Goal: Feedback & Contribution: Contribute content

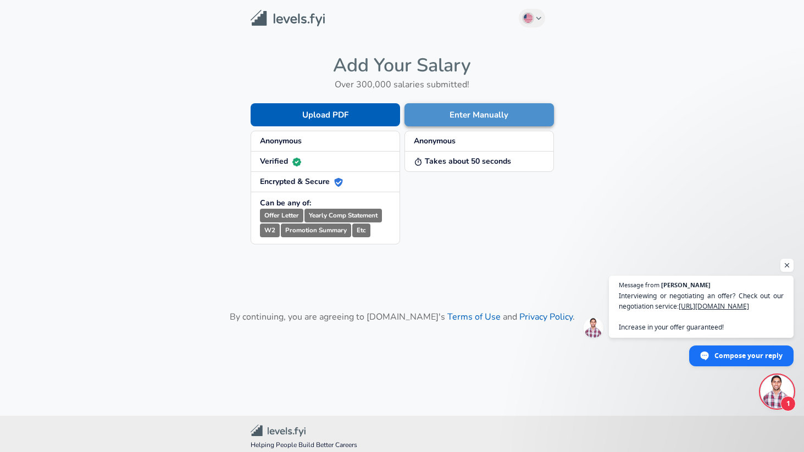
click at [455, 112] on button "Enter Manually" at bounding box center [478, 114] width 149 height 23
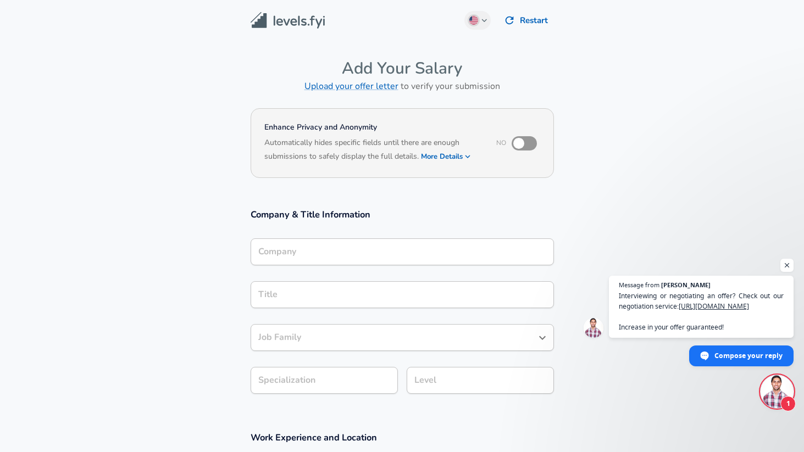
scroll to position [11, 0]
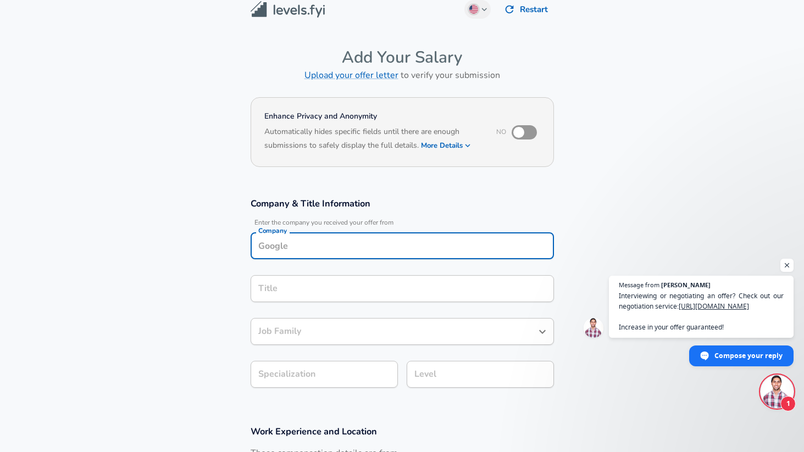
click at [358, 246] on input "Company" at bounding box center [401, 245] width 293 height 17
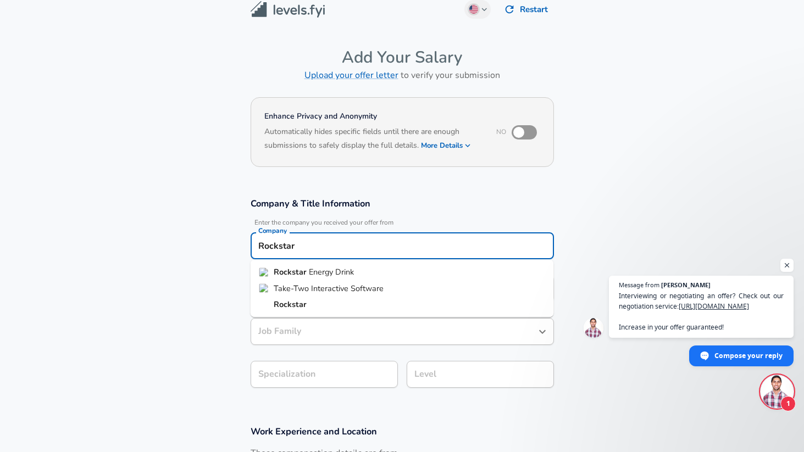
click at [331, 280] on li "Take-Two Interactive Software" at bounding box center [401, 288] width 303 height 16
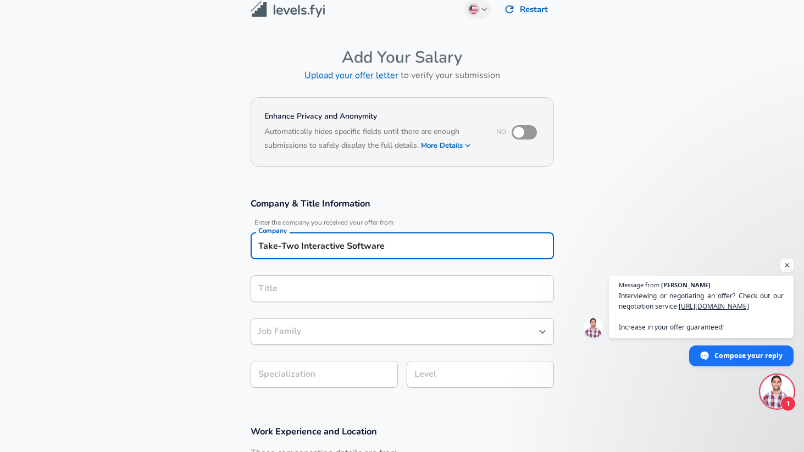
type input "Take-Two Interactive Software"
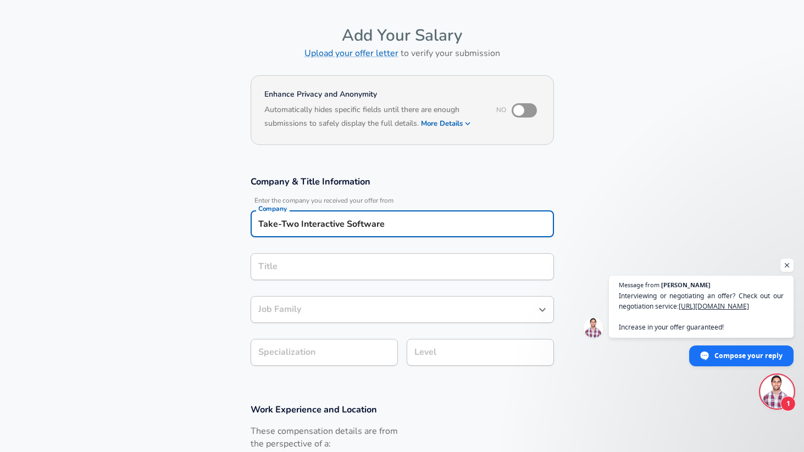
click at [342, 275] on input "Title" at bounding box center [401, 266] width 293 height 17
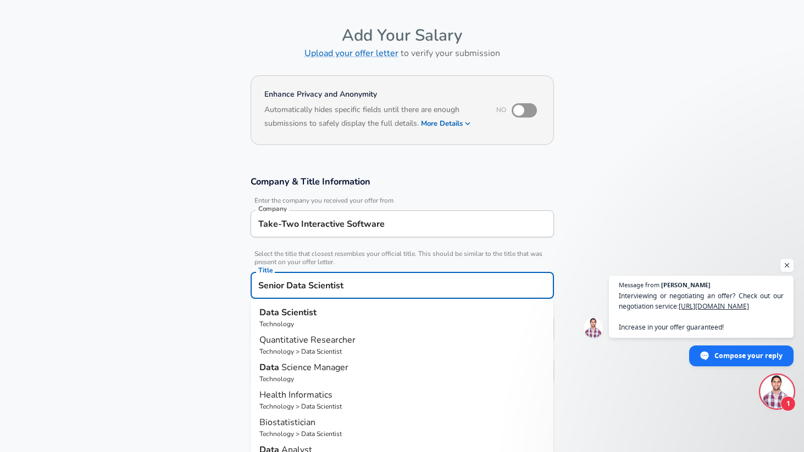
click at [339, 314] on p "Data Scientist" at bounding box center [402, 312] width 286 height 13
type input "Data Scientist"
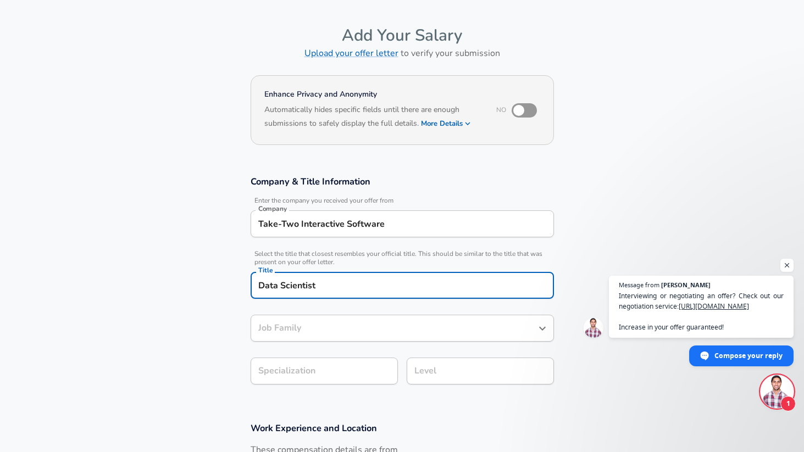
type input "Data Scientist"
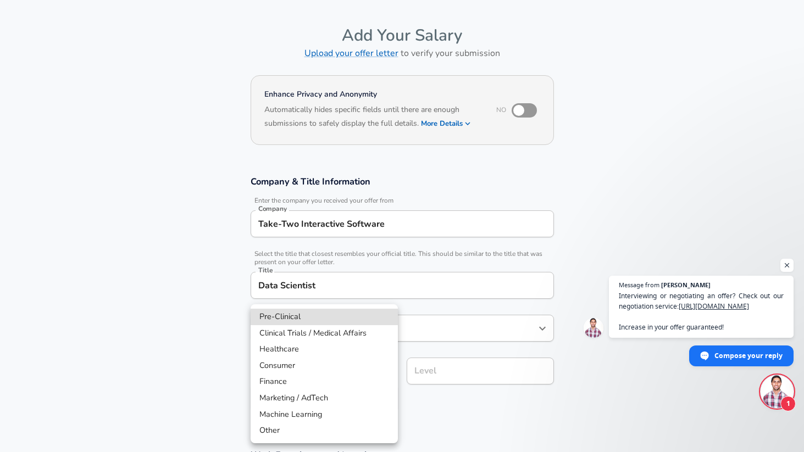
scroll to position [66, 0]
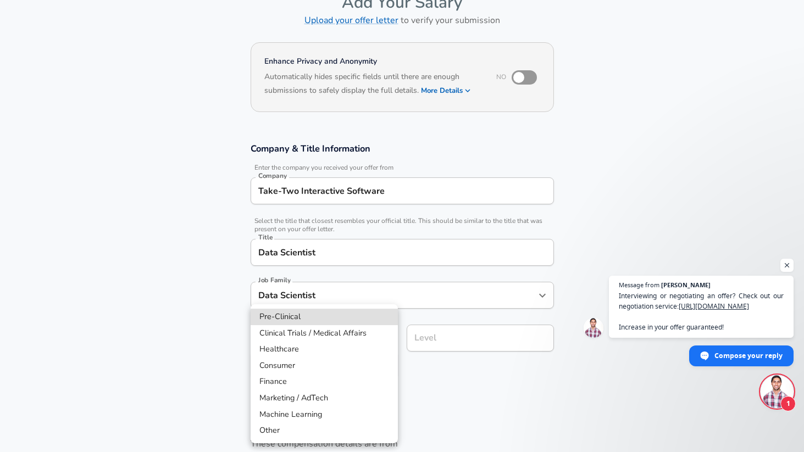
click at [334, 364] on body "English ([GEOGRAPHIC_DATA]) Change Restart Add Your Salary Upload your offer le…" at bounding box center [402, 160] width 804 height 452
click at [483, 399] on div at bounding box center [402, 226] width 804 height 452
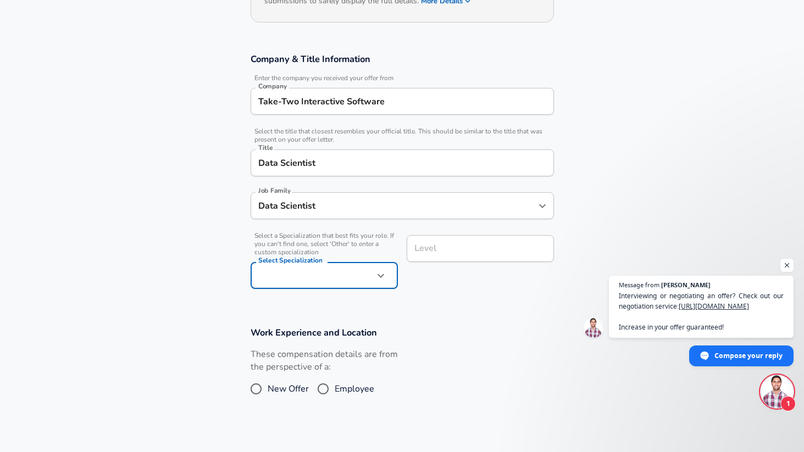
scroll to position [171, 0]
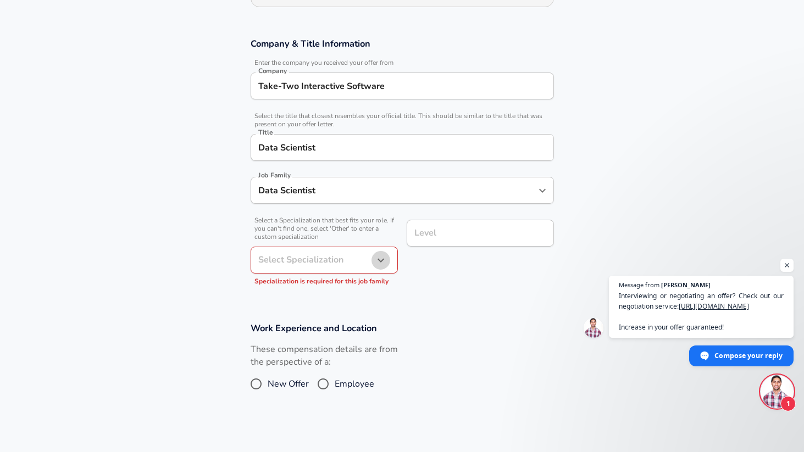
click at [376, 259] on icon "button" at bounding box center [380, 260] width 13 height 13
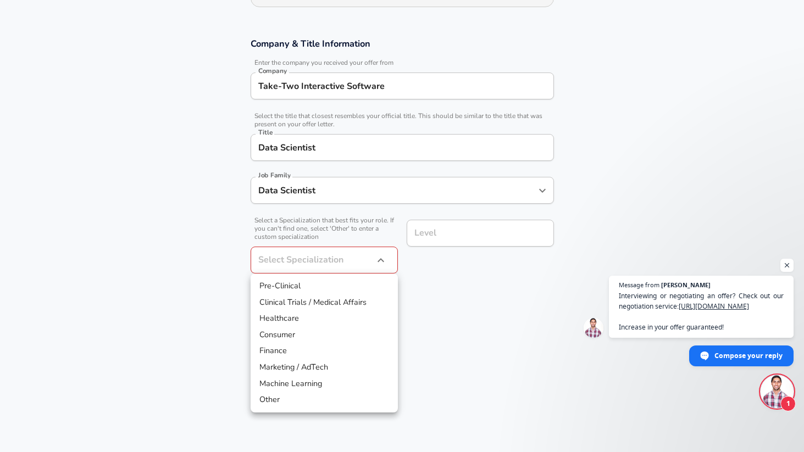
click at [347, 402] on li "Other" at bounding box center [323, 400] width 147 height 16
type input "Other"
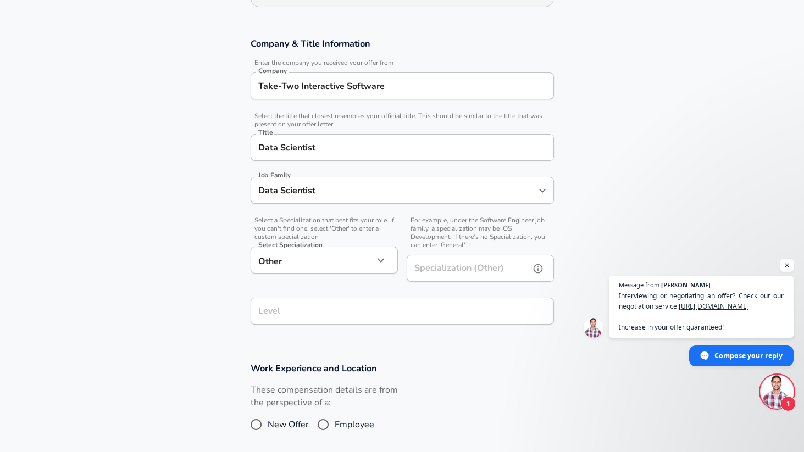
click at [442, 263] on input "Specialization (Other)" at bounding box center [465, 268] width 119 height 27
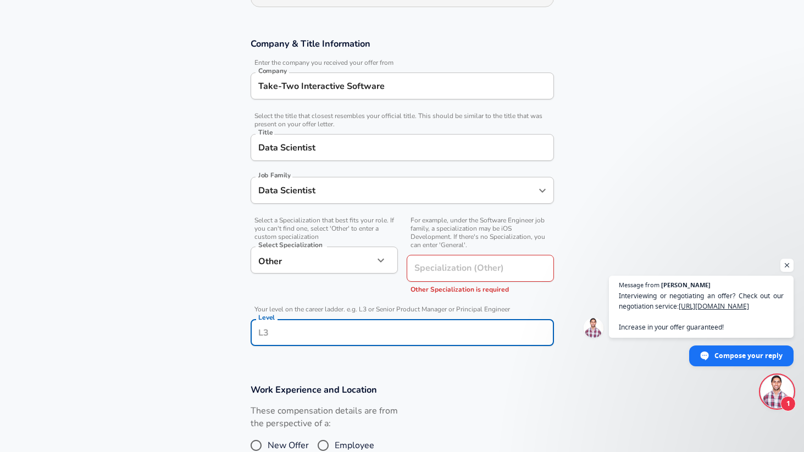
click at [402, 324] on input "Level" at bounding box center [401, 332] width 293 height 17
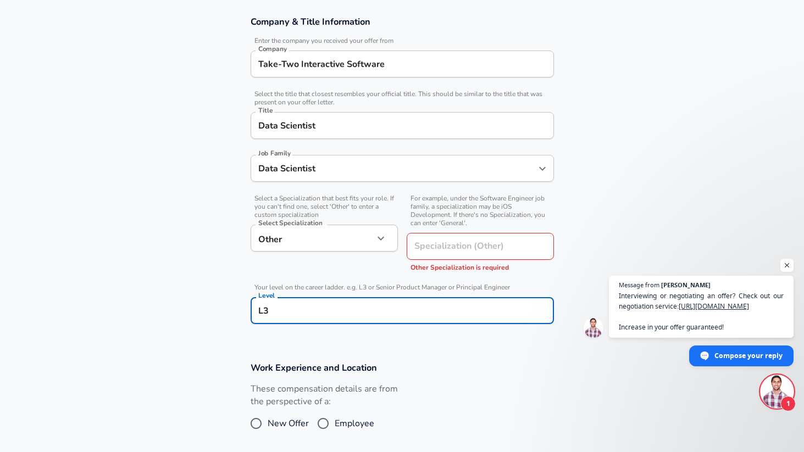
type input "L3"
click at [439, 350] on section "Work Experience and Location These compensation details are from the perspectiv…" at bounding box center [402, 404] width 804 height 110
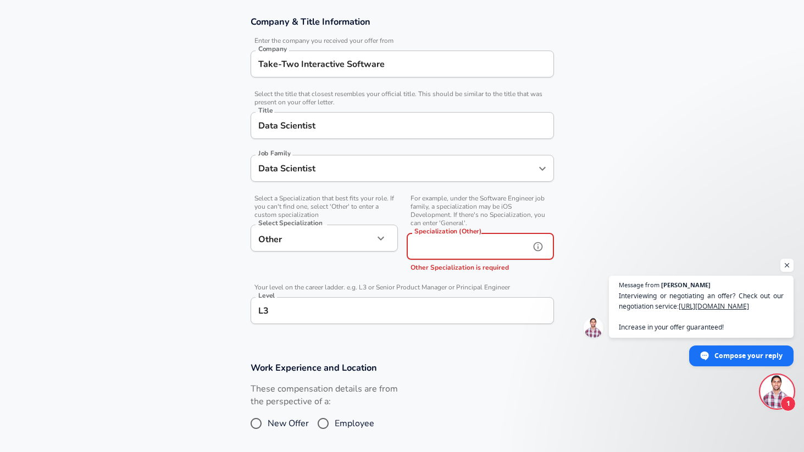
click at [452, 252] on input "Specialization (Other)" at bounding box center [465, 246] width 119 height 27
type input "T"
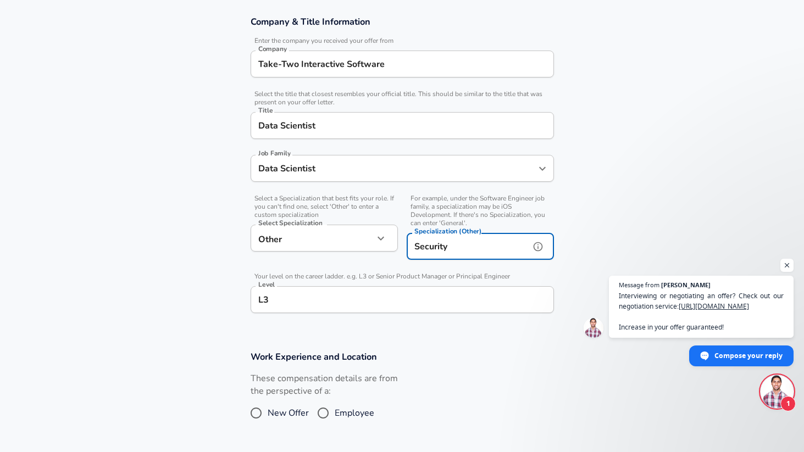
type input "Security"
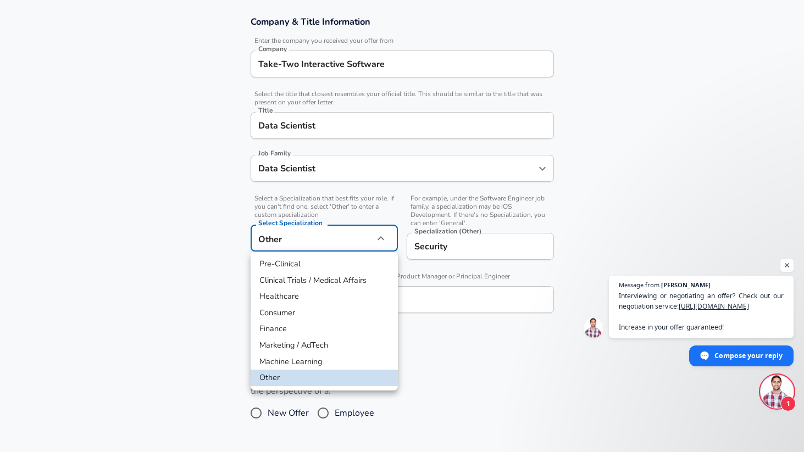
click at [367, 246] on body "English ([GEOGRAPHIC_DATA]) Change Restart Add Your Salary Upload your offer le…" at bounding box center [402, 33] width 804 height 452
click at [451, 339] on div at bounding box center [402, 226] width 804 height 452
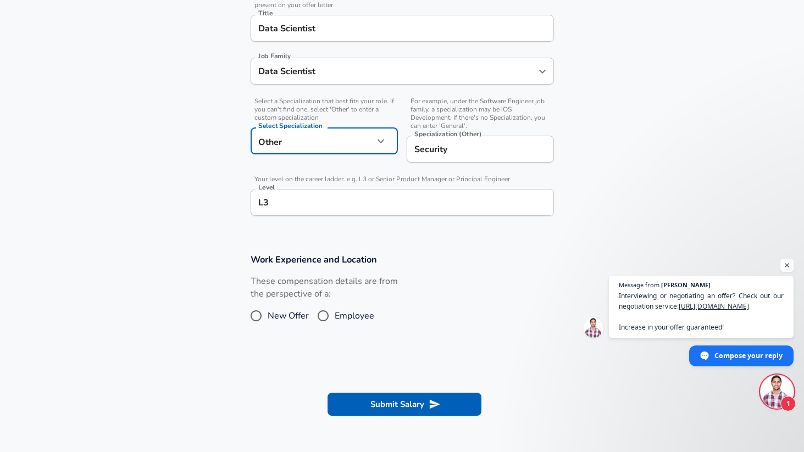
scroll to position [304, 0]
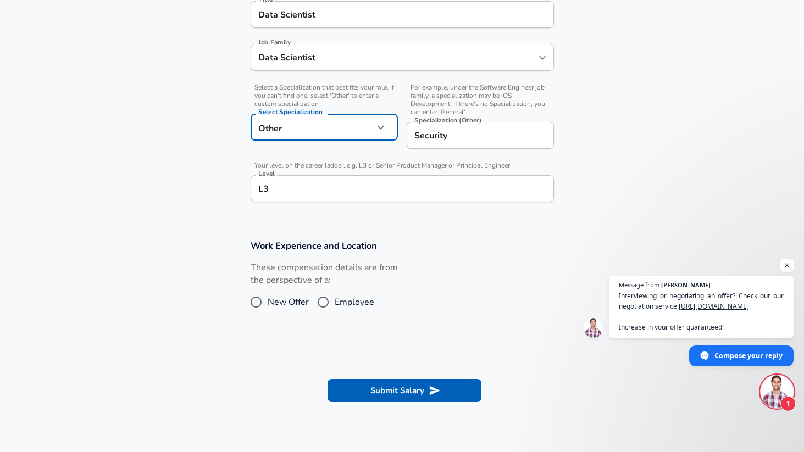
click at [335, 299] on span "Employee" at bounding box center [355, 302] width 40 height 13
click at [335, 299] on input "Employee" at bounding box center [322, 302] width 23 height 18
radio input "true"
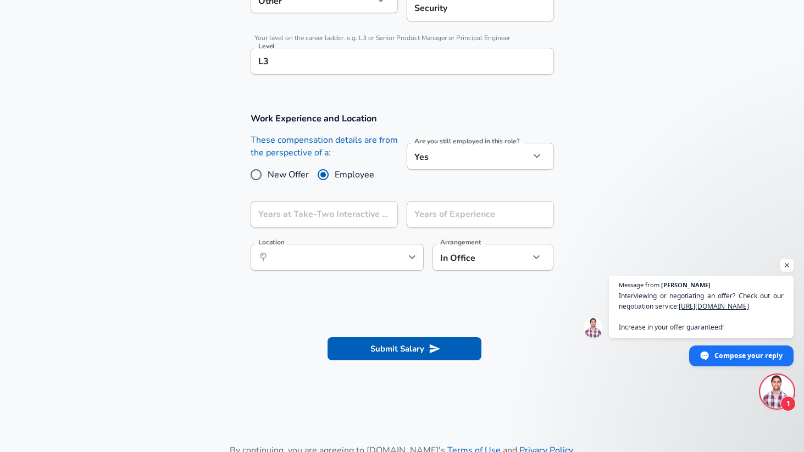
scroll to position [444, 0]
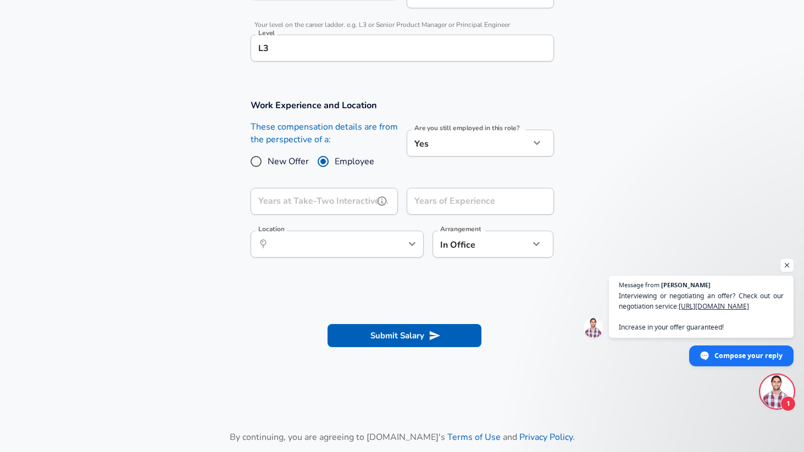
click at [355, 201] on input "Years at Take-Two Interactive Software" at bounding box center [311, 201] width 123 height 27
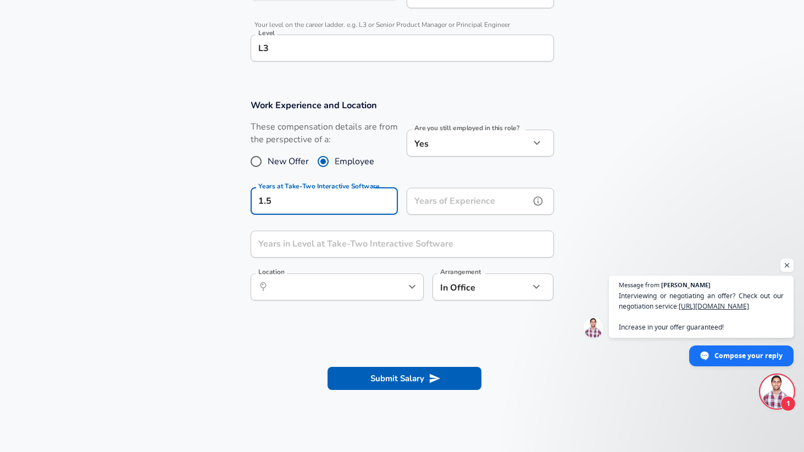
click at [455, 205] on input "Years of Experience" at bounding box center [467, 201] width 123 height 27
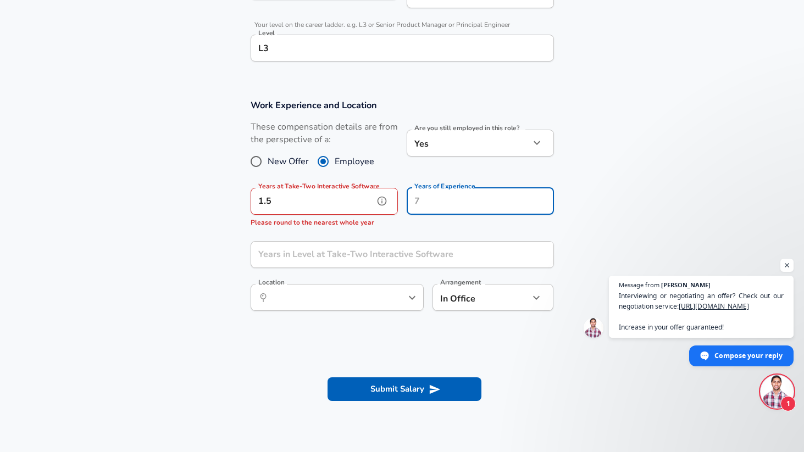
click at [326, 202] on input "1.5" at bounding box center [311, 201] width 123 height 27
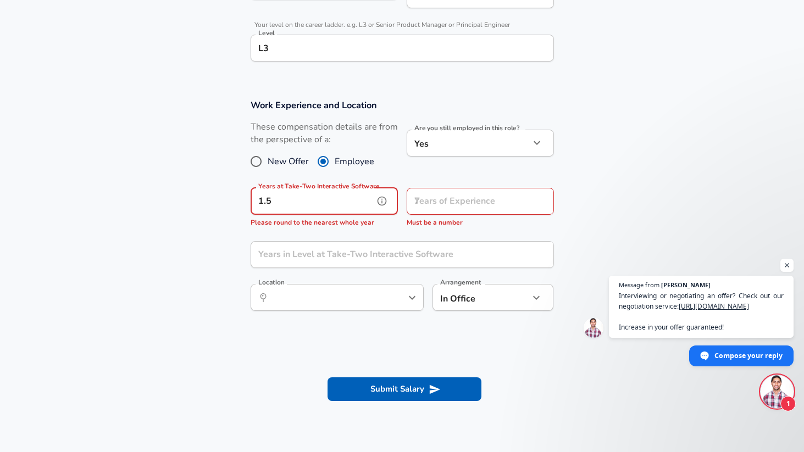
click at [326, 202] on input "1.5" at bounding box center [311, 201] width 123 height 27
type input "2"
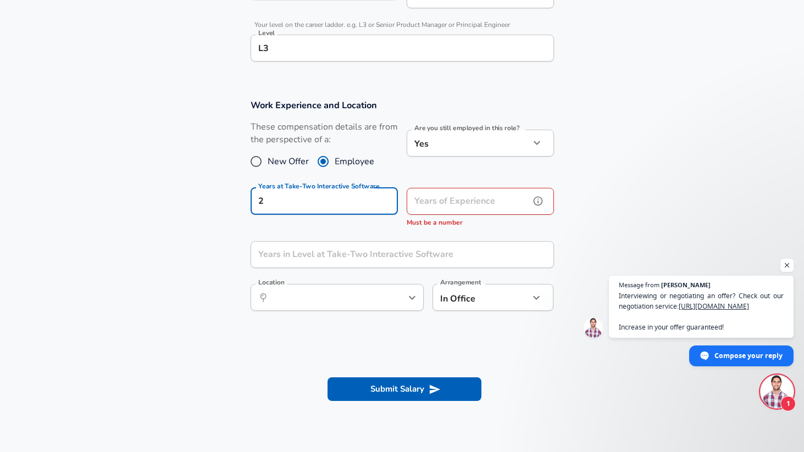
click at [450, 205] on input "Years of Experience" at bounding box center [467, 201] width 123 height 27
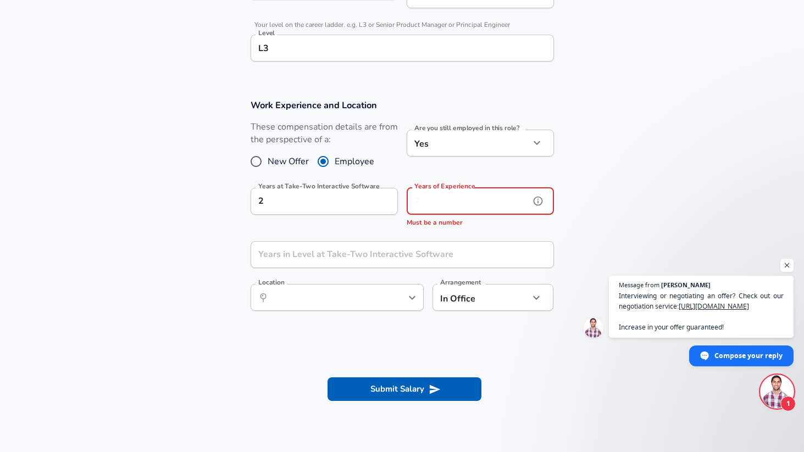
type input "7"
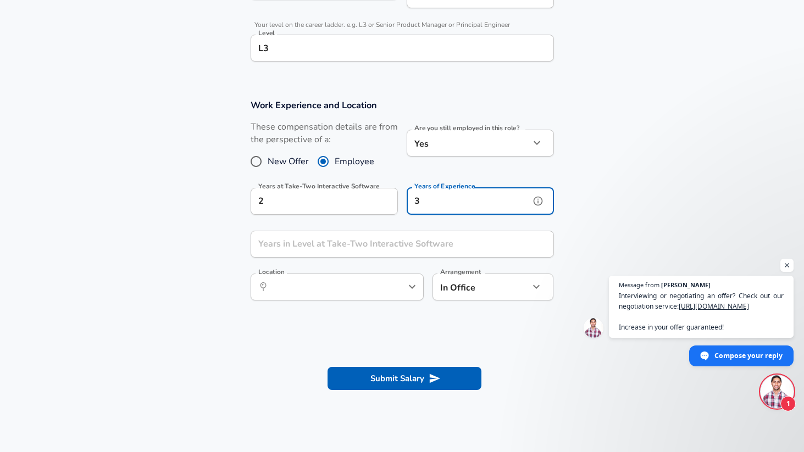
type input "3"
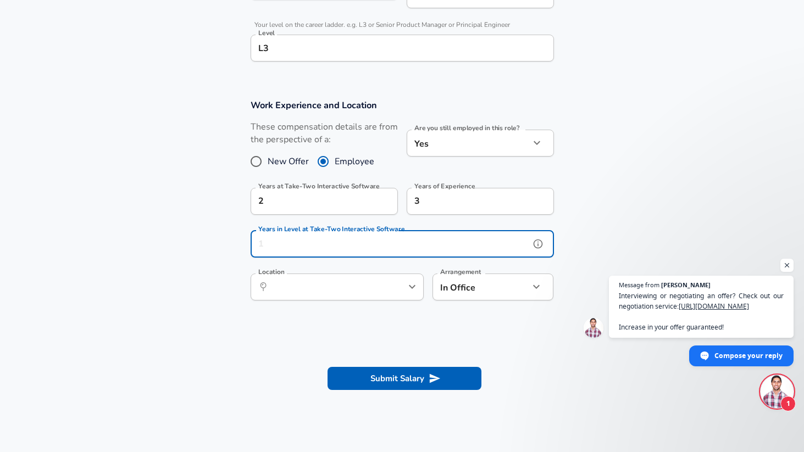
click at [397, 243] on input "Years in Level at Take-Two Interactive Software" at bounding box center [389, 244] width 279 height 27
type input "2"
click at [375, 293] on input "Location" at bounding box center [325, 286] width 113 height 17
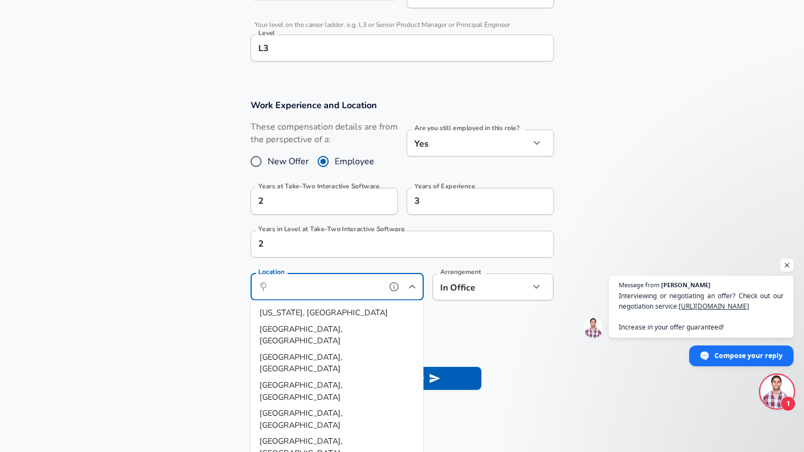
click at [367, 309] on li "[US_STATE], [GEOGRAPHIC_DATA]" at bounding box center [336, 313] width 173 height 16
type input "[US_STATE], [GEOGRAPHIC_DATA]"
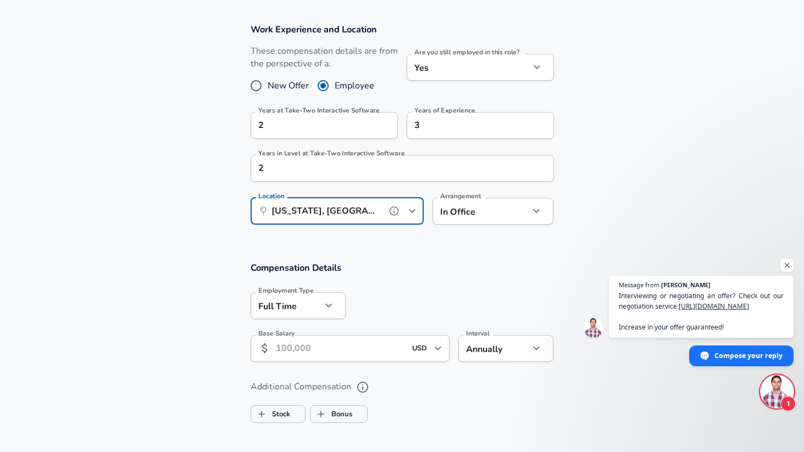
scroll to position [536, 0]
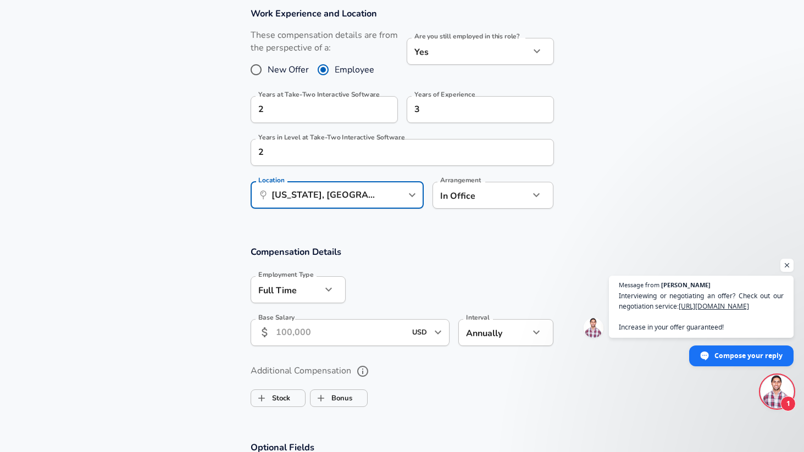
click at [327, 338] on input "Base Salary" at bounding box center [341, 332] width 130 height 27
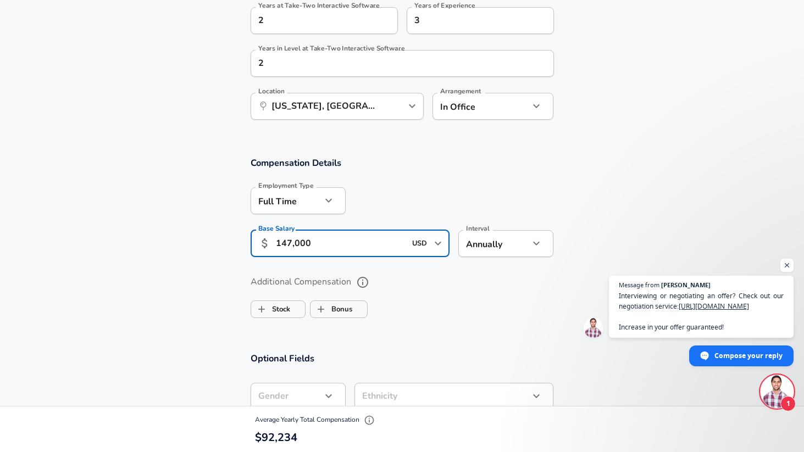
scroll to position [632, 0]
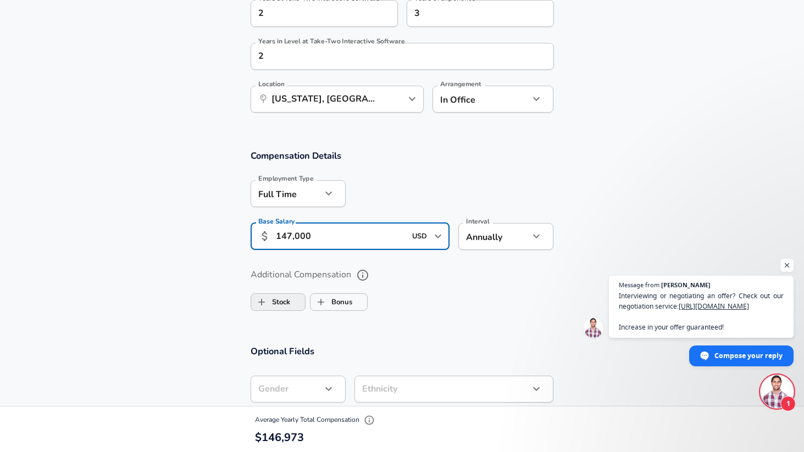
type input "147,000"
click at [277, 296] on label "Stock" at bounding box center [270, 302] width 39 height 21
checkbox input "true"
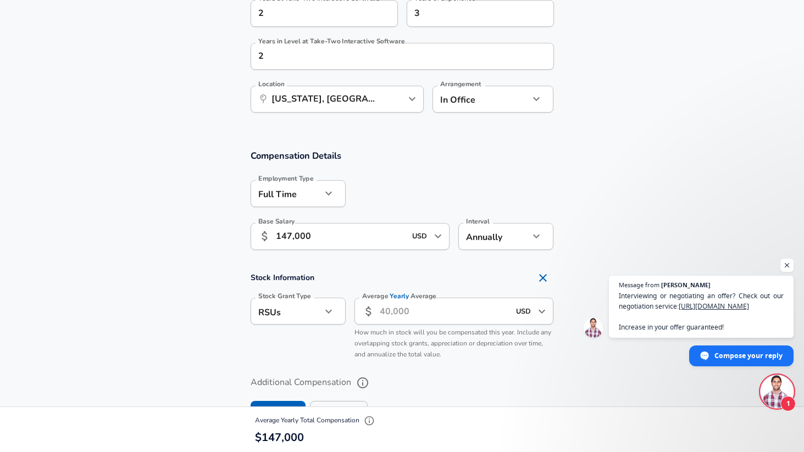
click at [405, 313] on input "Average Yearly Average" at bounding box center [445, 311] width 130 height 27
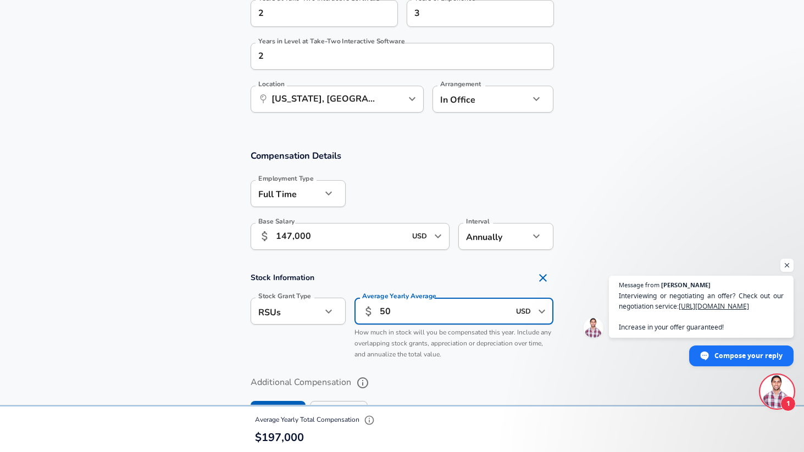
type input "5"
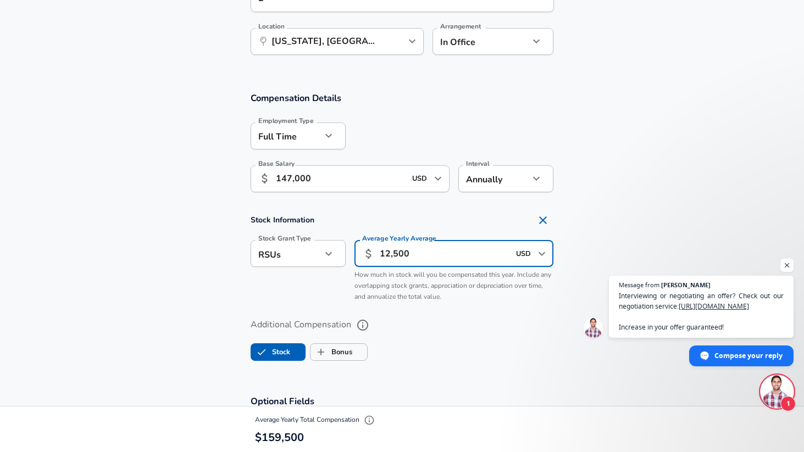
scroll to position [695, 0]
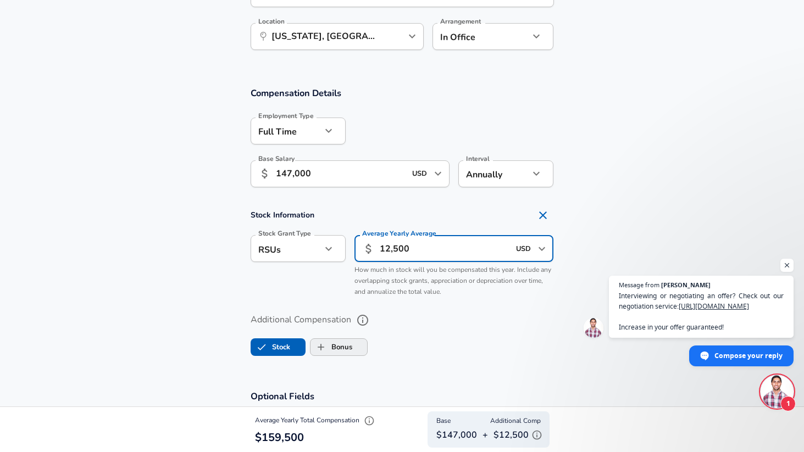
type input "12,500"
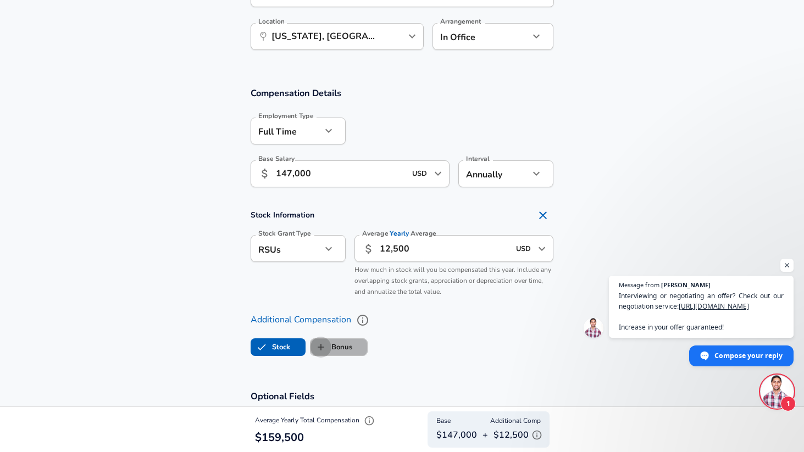
click at [330, 349] on input "Bonus" at bounding box center [320, 347] width 21 height 21
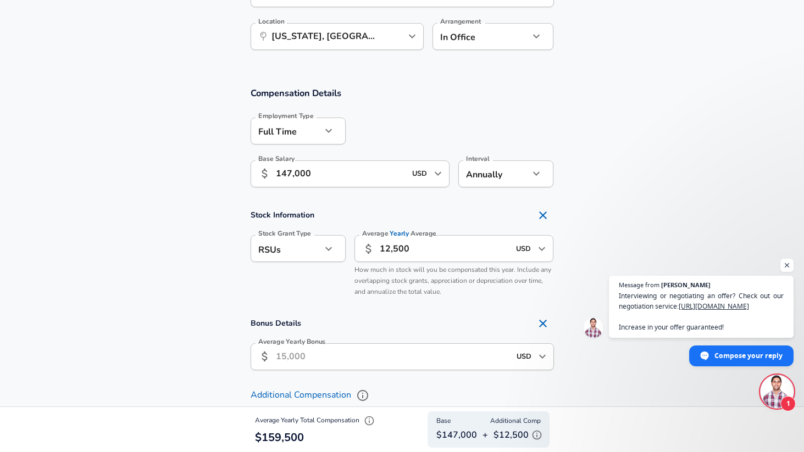
checkbox input "true"
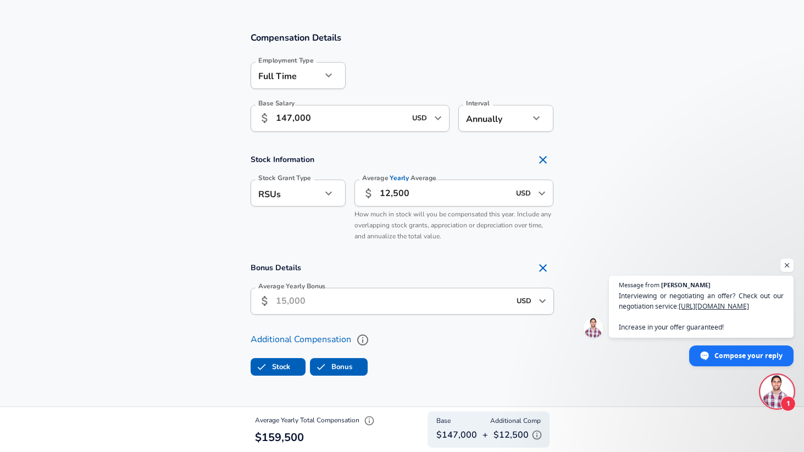
scroll to position [754, 0]
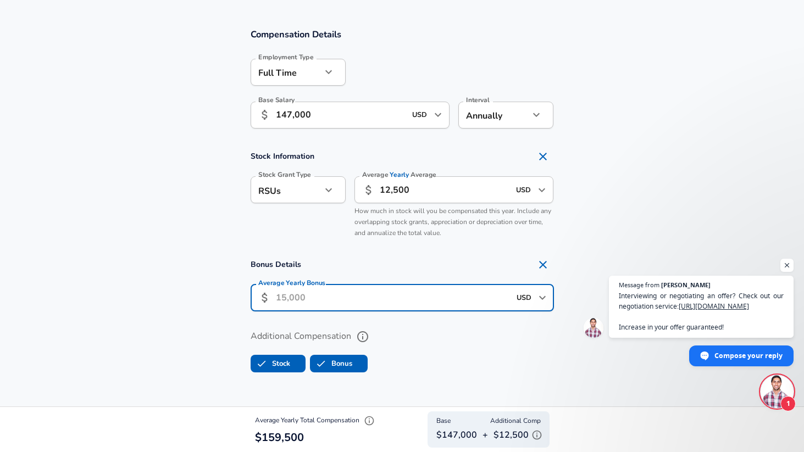
click at [314, 301] on input "Average Yearly Bonus" at bounding box center [393, 298] width 234 height 27
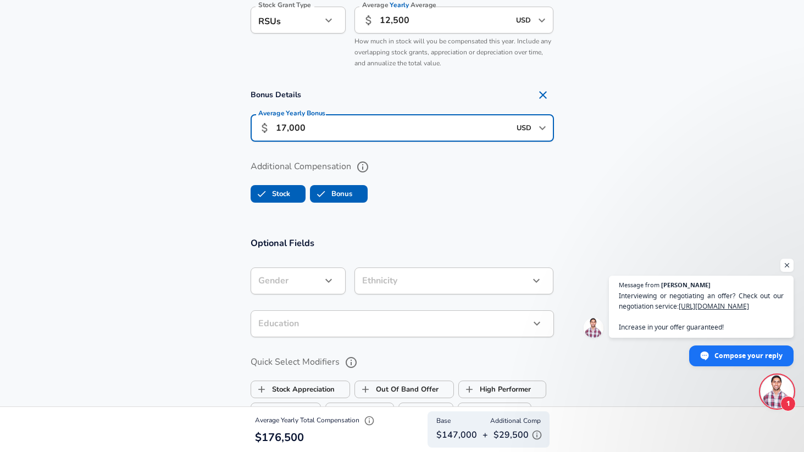
scroll to position [924, 0]
type input "17,000"
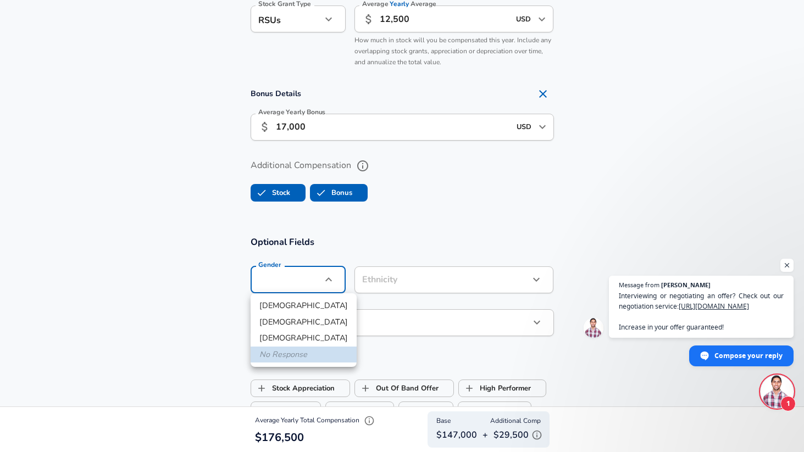
click at [317, 325] on li "[DEMOGRAPHIC_DATA]" at bounding box center [303, 322] width 106 height 16
type input "[DEMOGRAPHIC_DATA]"
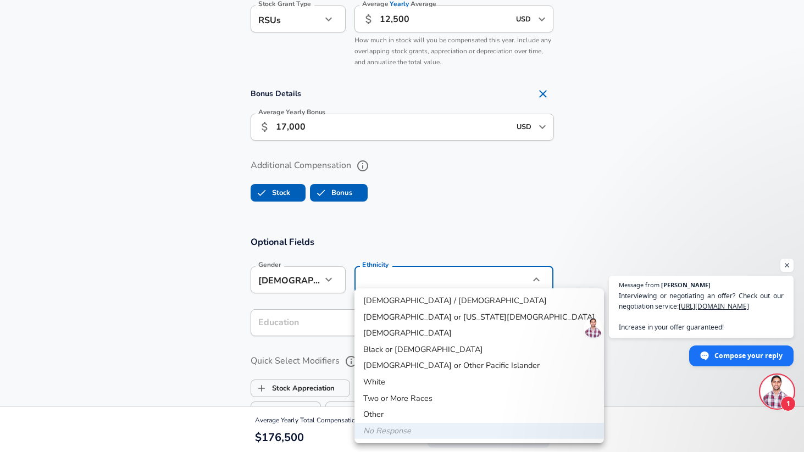
click at [448, 330] on li "[DEMOGRAPHIC_DATA]" at bounding box center [478, 333] width 249 height 16
type input "[DEMOGRAPHIC_DATA]"
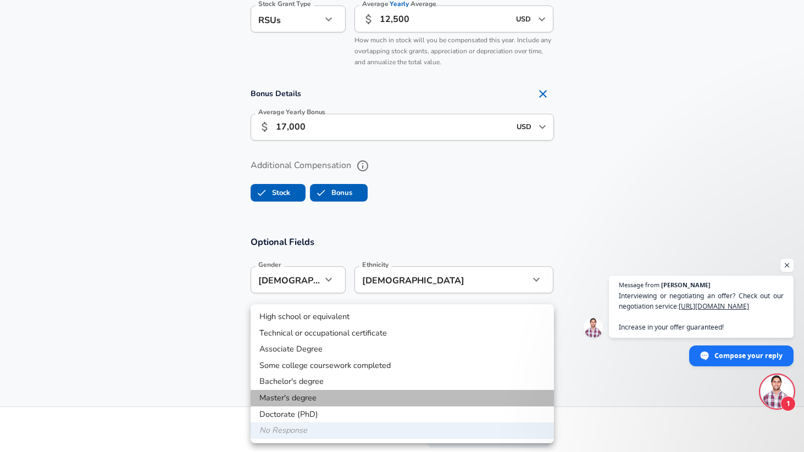
click at [378, 396] on li "Master's degree" at bounding box center [401, 398] width 303 height 16
type input "Masters degree"
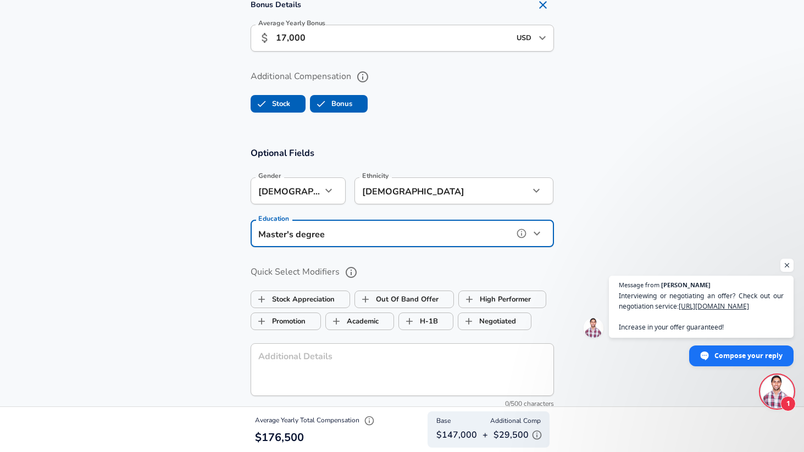
scroll to position [1015, 0]
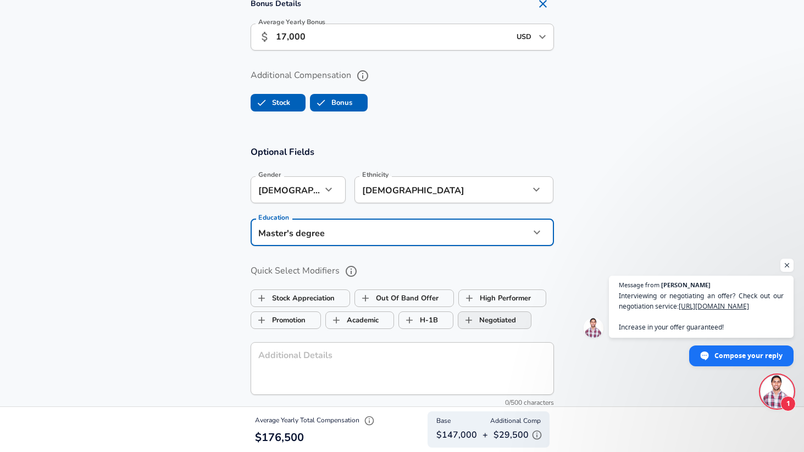
click at [477, 316] on input "Negotiated" at bounding box center [468, 320] width 21 height 21
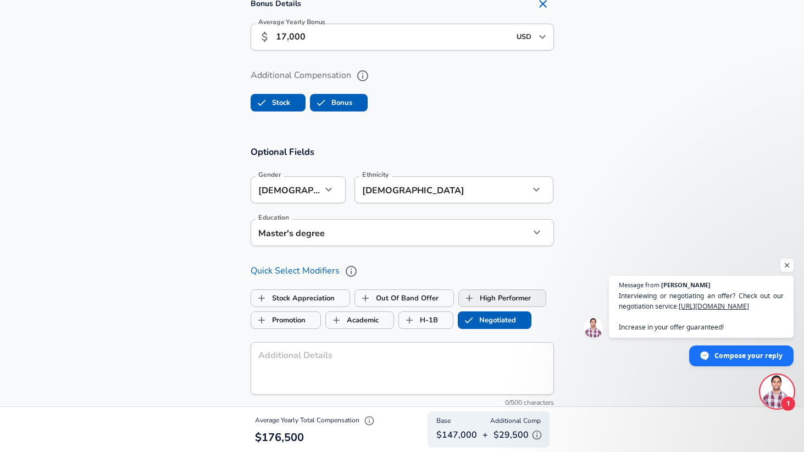
checkbox input "true"
click at [510, 298] on label "High Performer" at bounding box center [495, 298] width 72 height 21
checkbox input "true"
click at [370, 321] on label "Academic" at bounding box center [352, 320] width 53 height 21
checkbox input "true"
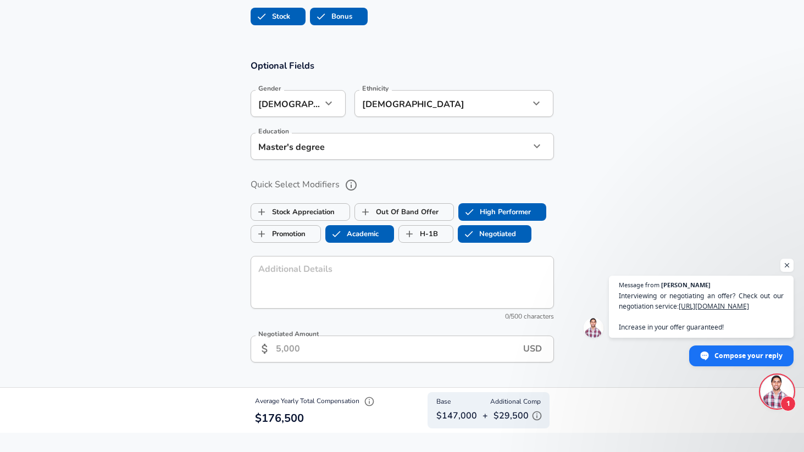
scroll to position [1111, 0]
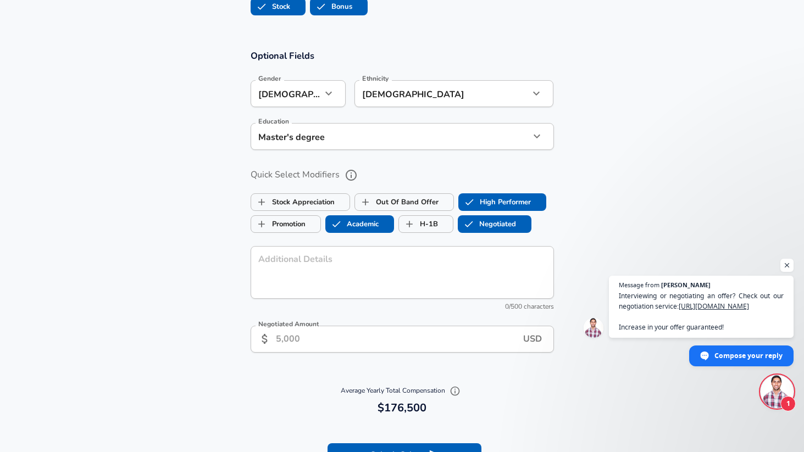
click at [381, 337] on input "Negotiated Amount" at bounding box center [399, 339] width 247 height 27
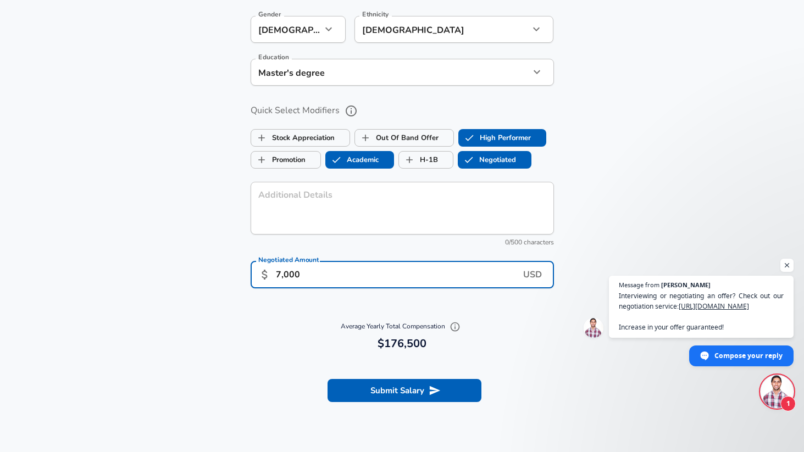
scroll to position [1178, 0]
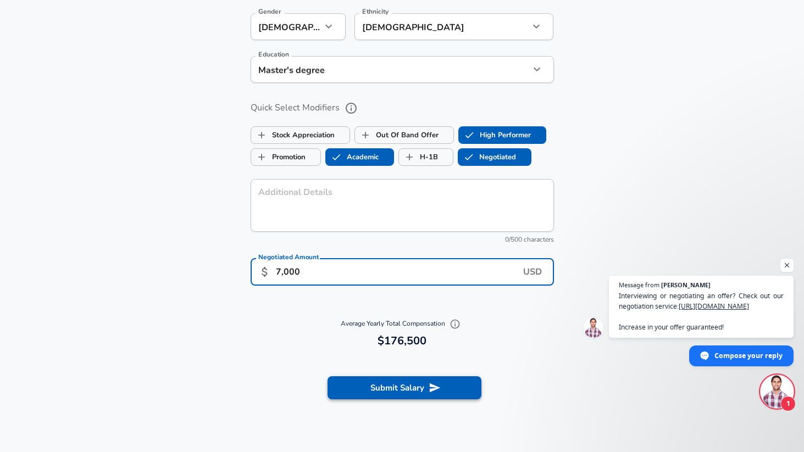
type input "7,000"
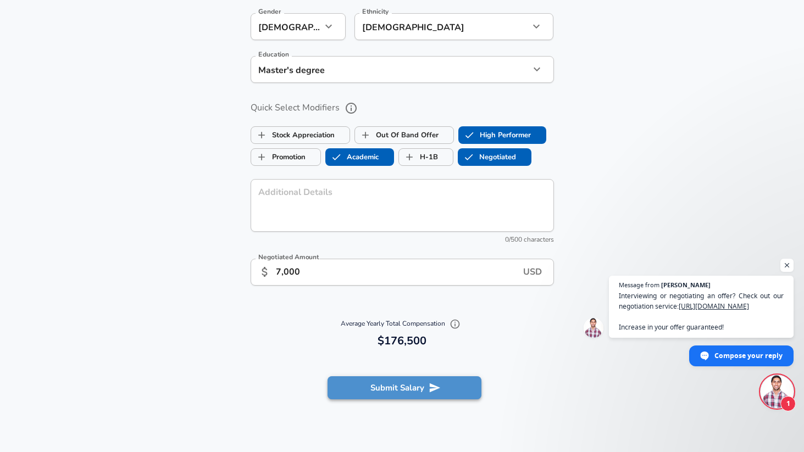
click at [378, 389] on button "Submit Salary" at bounding box center [404, 387] width 154 height 23
